Goal: Task Accomplishment & Management: Manage account settings

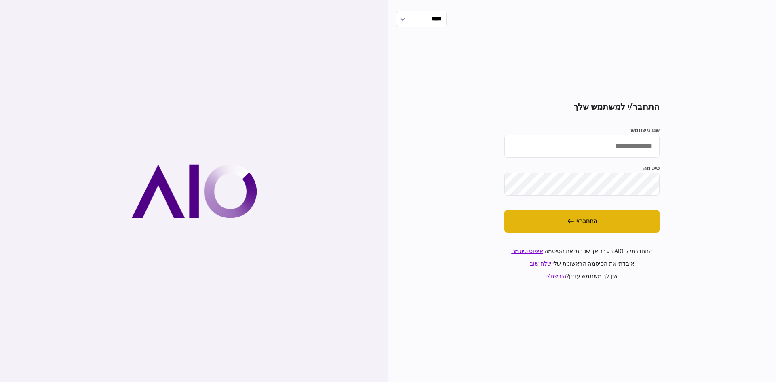
type input "**********"
click at [598, 219] on button "התחבר/י" at bounding box center [582, 221] width 155 height 23
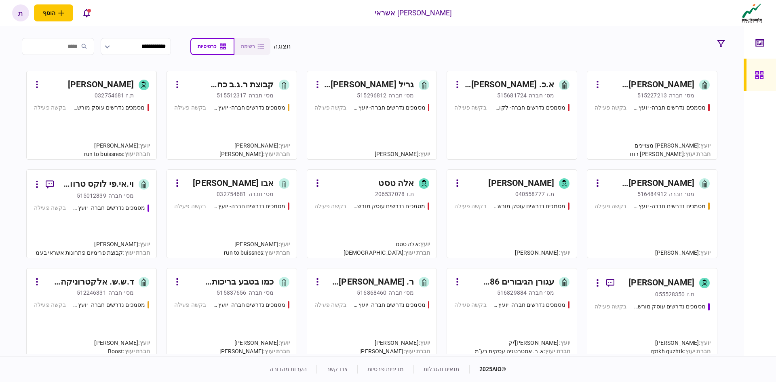
click at [657, 182] on div "אמסיס סיימון הנדסה בע~מ" at bounding box center [649, 183] width 91 height 13
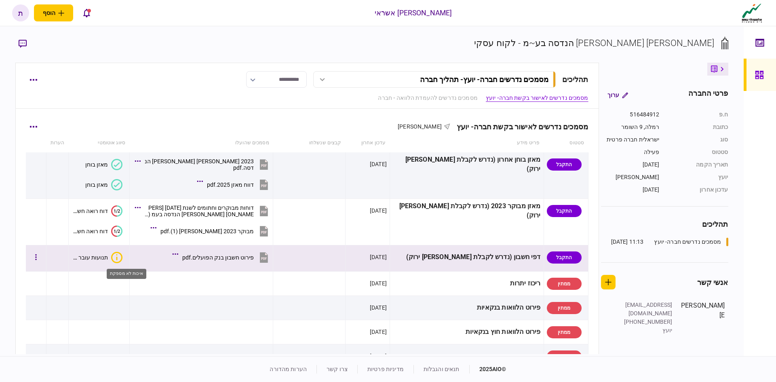
click at [123, 257] on icon "איכות לא מספקת" at bounding box center [116, 257] width 11 height 11
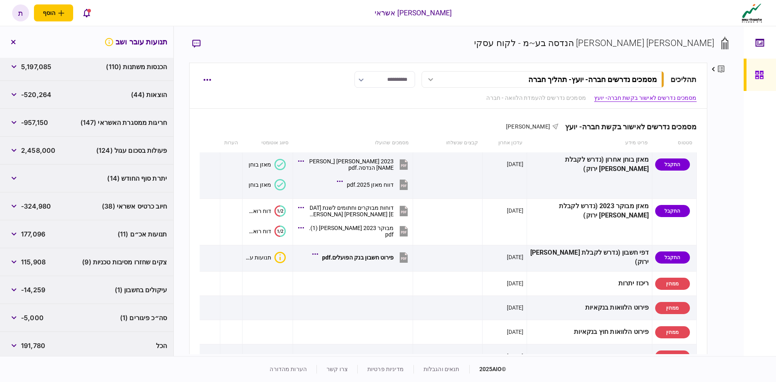
scroll to position [165, 0]
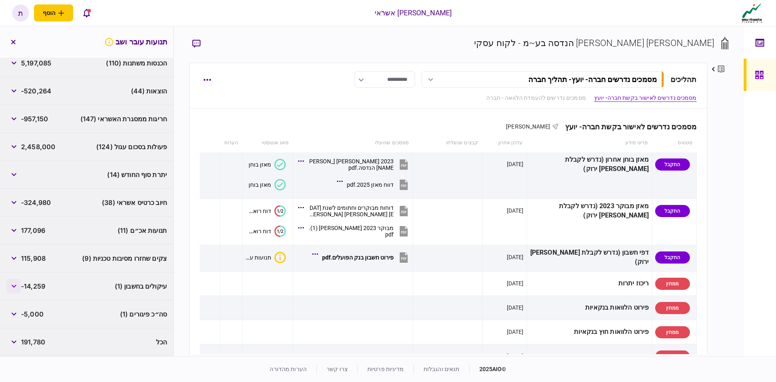
click at [17, 288] on icon "button" at bounding box center [13, 286] width 5 height 3
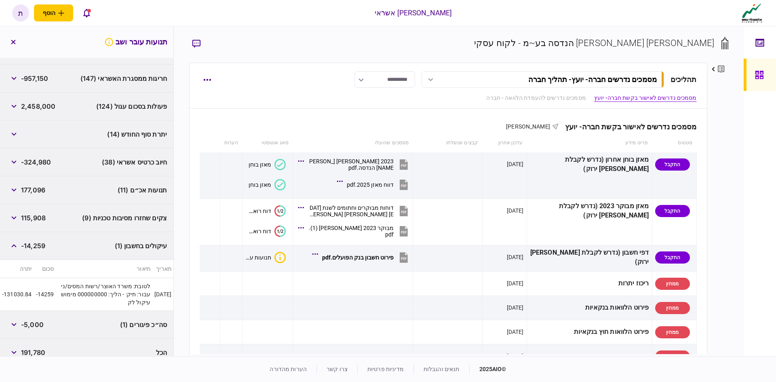
scroll to position [216, 0]
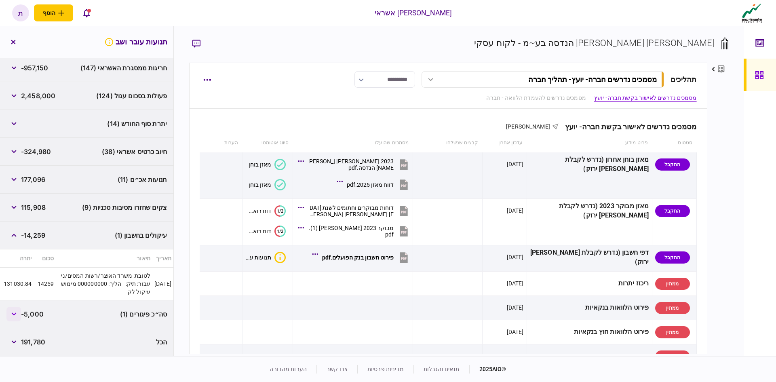
click at [17, 315] on icon "button" at bounding box center [13, 314] width 5 height 3
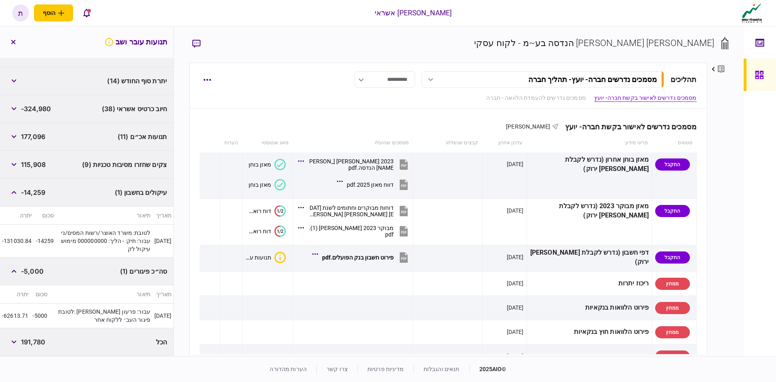
scroll to position [219, 0]
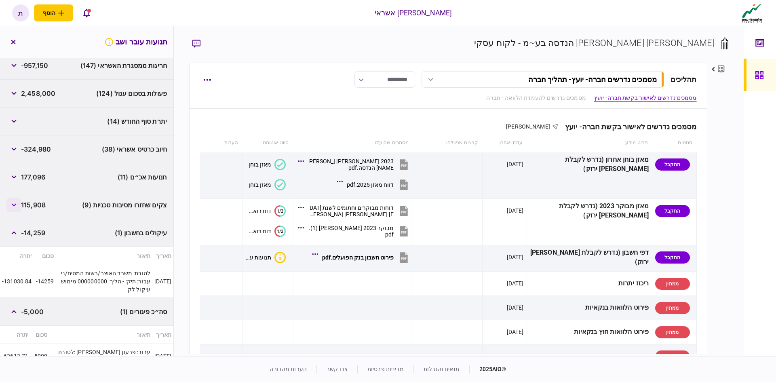
click at [18, 202] on button "button" at bounding box center [13, 205] width 15 height 15
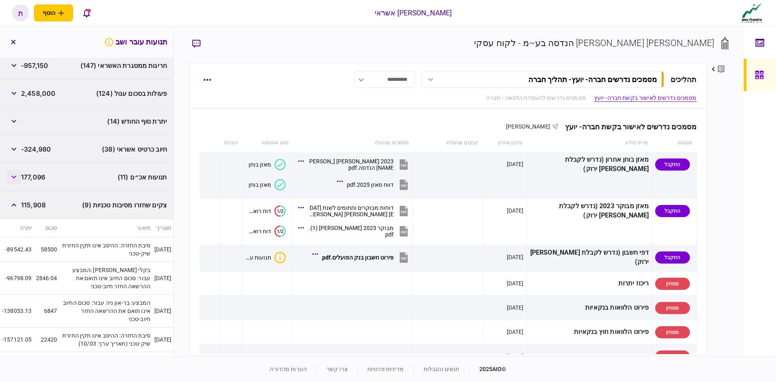
click at [14, 176] on icon "button" at bounding box center [13, 177] width 5 height 3
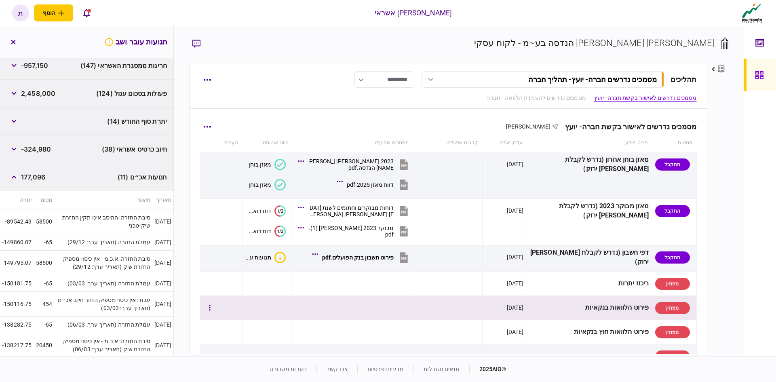
drag, startPoint x: 463, startPoint y: 334, endPoint x: 463, endPoint y: 313, distance: 21.0
click at [465, 333] on td at bounding box center [448, 332] width 70 height 24
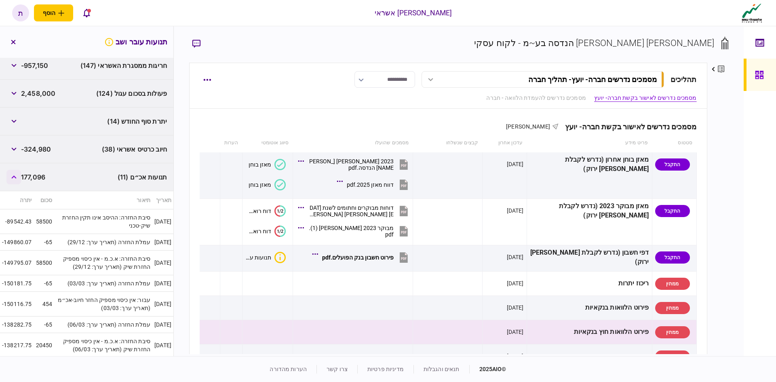
drag, startPoint x: 14, startPoint y: 176, endPoint x: 21, endPoint y: 175, distance: 7.4
click at [14, 176] on icon "button" at bounding box center [13, 177] width 5 height 3
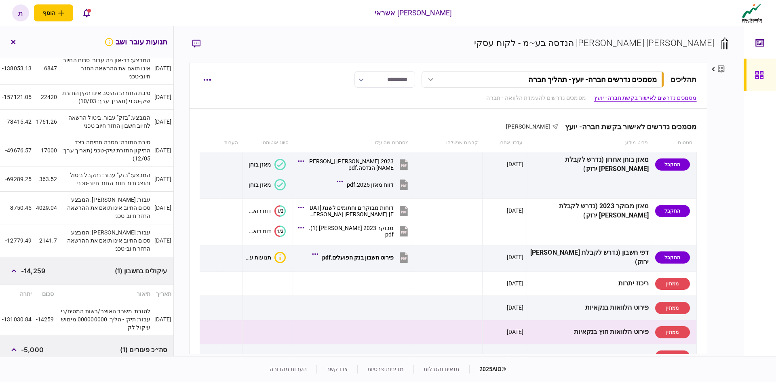
scroll to position [548, 0]
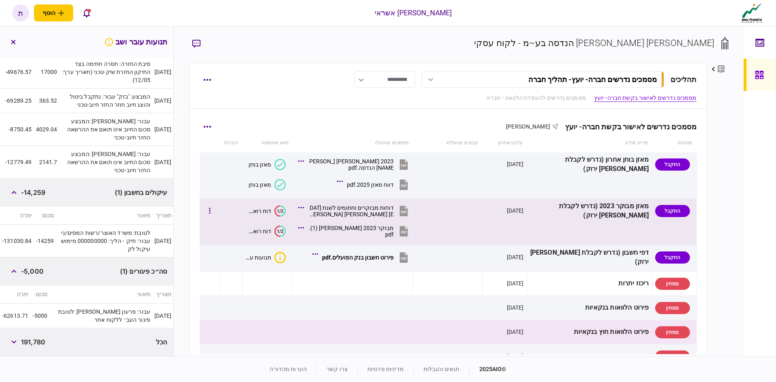
click at [408, 230] on icon at bounding box center [404, 231] width 8 height 11
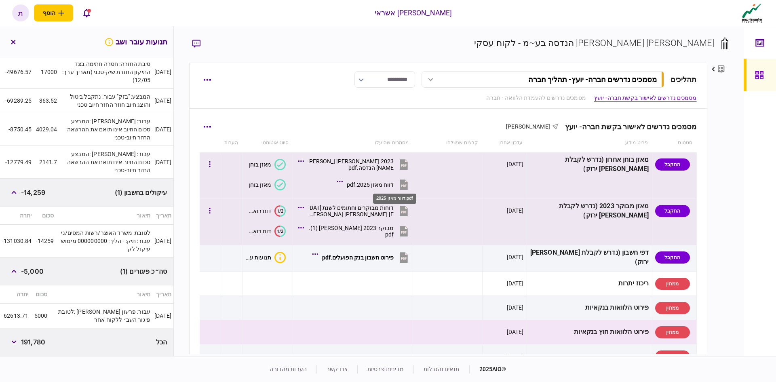
click at [393, 184] on div "דווח מאזן 2025.pdf" at bounding box center [370, 185] width 47 height 6
